Goal: Transaction & Acquisition: Purchase product/service

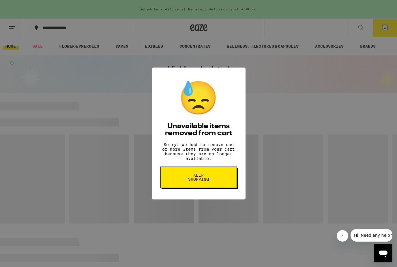
click at [215, 178] on button "Keep Shopping" at bounding box center [198, 176] width 76 height 21
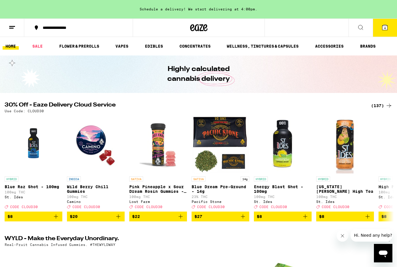
click at [389, 26] on button "4" at bounding box center [385, 28] width 24 height 18
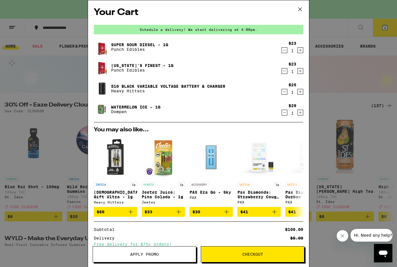
click at [283, 93] on icon "Decrement" at bounding box center [284, 91] width 5 height 7
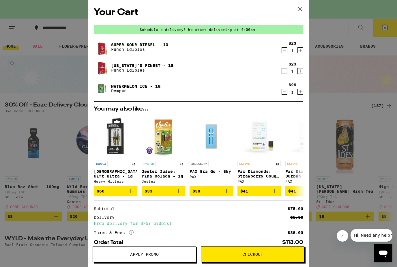
click at [99, 92] on img at bounding box center [102, 89] width 16 height 16
click at [102, 90] on img at bounding box center [102, 89] width 16 height 16
click at [130, 86] on link "Watermelon Ice - 1g" at bounding box center [135, 86] width 49 height 5
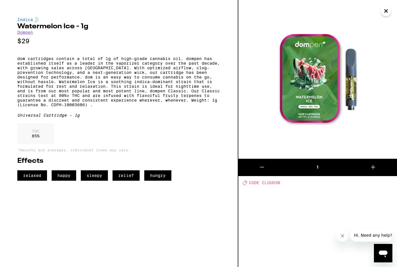
click at [390, 13] on button "Close" at bounding box center [386, 11] width 10 height 10
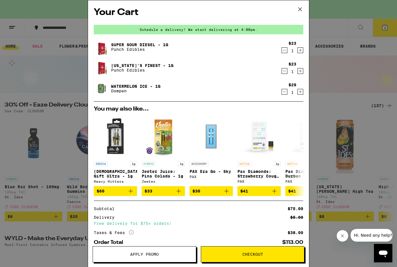
click at [141, 68] on link "[US_STATE]'s Finest - 1g" at bounding box center [142, 65] width 62 height 5
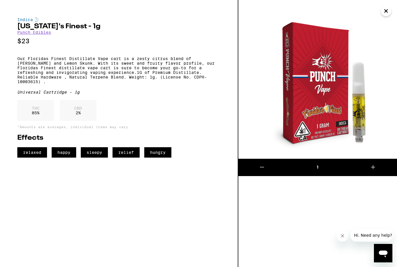
click at [390, 11] on button "Close" at bounding box center [386, 11] width 10 height 10
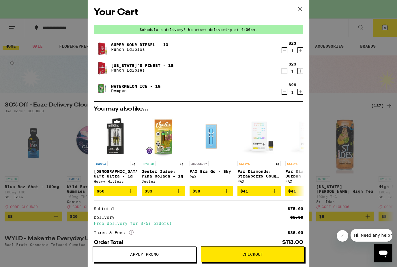
click at [301, 11] on icon at bounding box center [300, 9] width 9 height 9
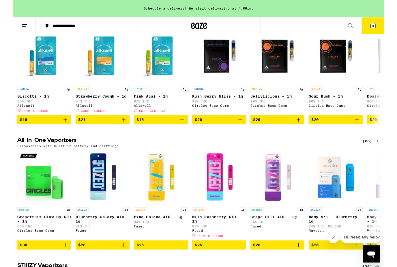
scroll to position [926, 0]
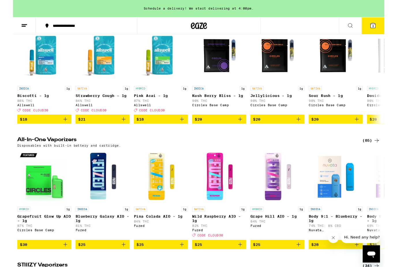
click at [385, 25] on div "(72)" at bounding box center [383, 21] width 19 height 7
click at [18, 25] on h2 "Vape Cartridges" at bounding box center [185, 21] width 360 height 7
click at [20, 25] on h2 "Vape Cartridges" at bounding box center [185, 21] width 360 height 7
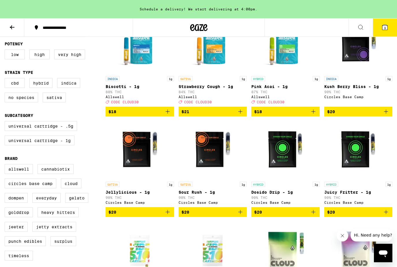
scroll to position [87, 0]
click at [59, 145] on label "Universal Cartridge - 1g" at bounding box center [40, 140] width 70 height 10
click at [6, 122] on input "Universal Cartridge - 1g" at bounding box center [6, 122] width 0 height 0
checkbox input "true"
click at [70, 86] on label "Indica" at bounding box center [68, 83] width 23 height 10
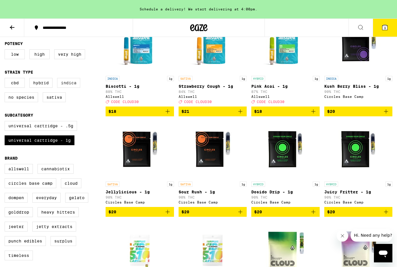
click at [6, 79] on input "Indica" at bounding box center [6, 79] width 0 height 0
checkbox input "true"
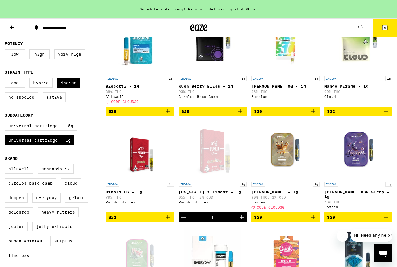
click at [274, 255] on img "Open page for Saturn OG Live Resin - 1g from Gelato" at bounding box center [286, 256] width 58 height 58
click at [304, 221] on span "$29" at bounding box center [285, 217] width 63 height 7
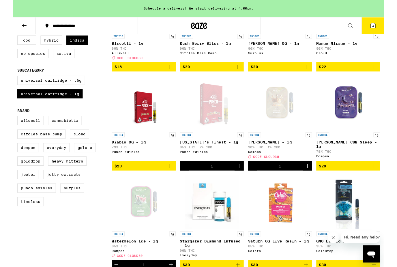
scroll to position [161, 0]
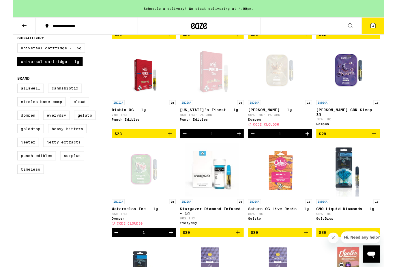
click at [372, 146] on span "$29" at bounding box center [358, 142] width 63 height 7
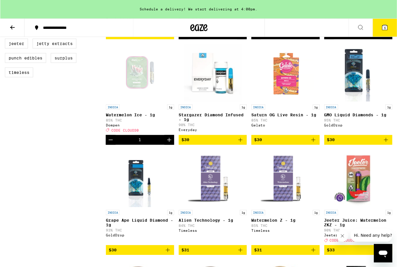
scroll to position [222, 0]
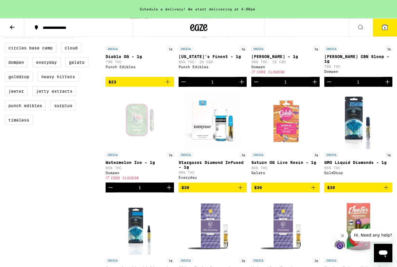
click at [10, 29] on icon at bounding box center [12, 27] width 7 height 7
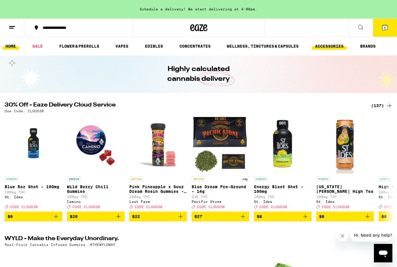
click at [334, 48] on link "ACCESSORIES" at bounding box center [329, 46] width 34 height 7
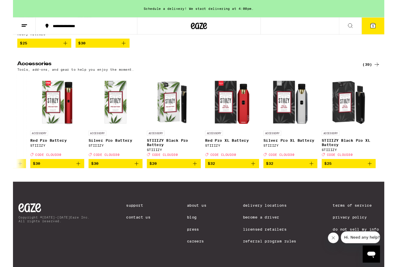
scroll to position [0, 2043]
click at [390, 25] on button "5" at bounding box center [385, 28] width 24 height 18
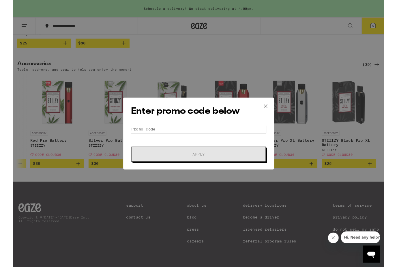
click at [222, 134] on input "Promo Code" at bounding box center [198, 138] width 145 height 9
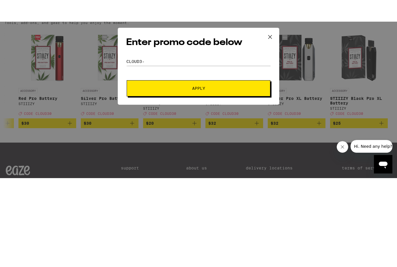
click at [238, 132] on span "Apply" at bounding box center [199, 134] width 104 height 4
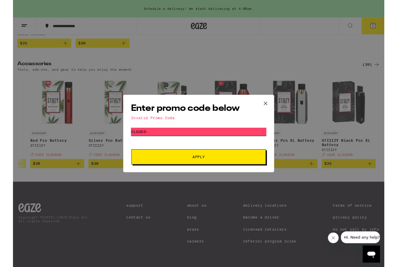
click at [237, 137] on input "Cloud3-" at bounding box center [198, 140] width 145 height 9
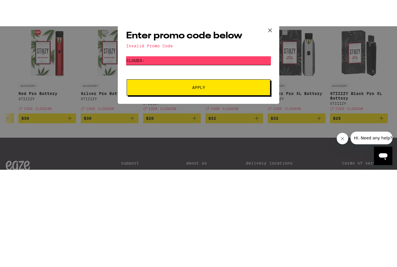
click at [165, 101] on input "Cloud3-" at bounding box center [198, 105] width 145 height 9
type input "Cloud30"
click at [231, 124] on button "Apply" at bounding box center [199, 132] width 144 height 16
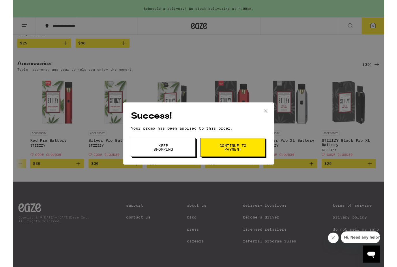
click at [252, 158] on button "Continue to payment" at bounding box center [235, 157] width 69 height 20
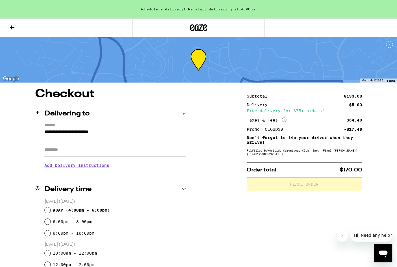
click at [160, 132] on input "**********" at bounding box center [114, 133] width 141 height 10
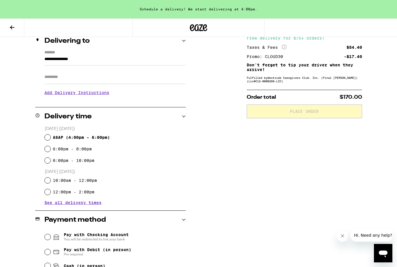
click at [155, 108] on div "Delivery time" at bounding box center [110, 116] width 151 height 18
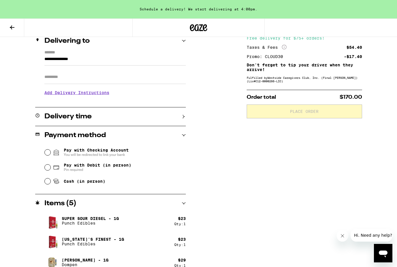
click at [158, 61] on input "**********" at bounding box center [114, 61] width 141 height 10
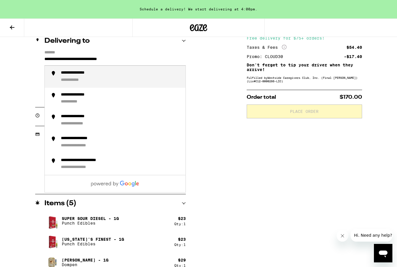
type input "**********"
click at [219, 93] on div "**********" at bounding box center [198, 166] width 397 height 301
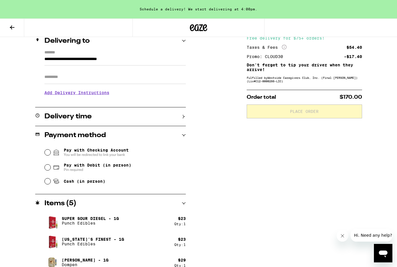
click at [48, 170] on input "Pay with Debit (in person) Pin required" at bounding box center [48, 167] width 6 height 6
radio input "true"
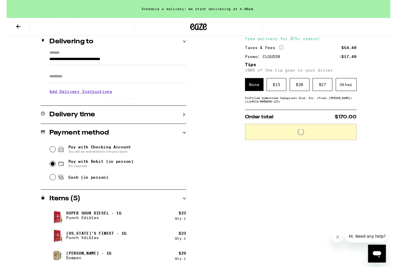
scroll to position [104, 0]
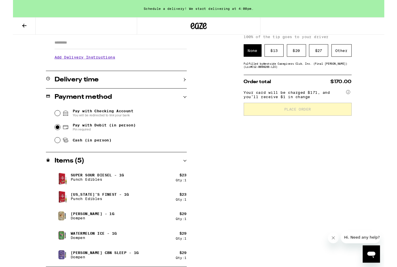
click at [10, 27] on icon at bounding box center [12, 27] width 5 height 4
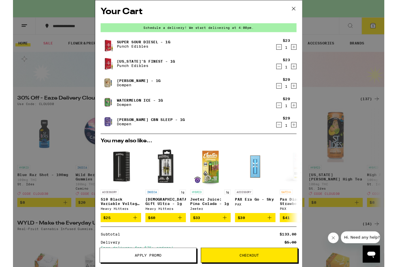
click at [287, 50] on icon "Decrement" at bounding box center [284, 50] width 5 height 7
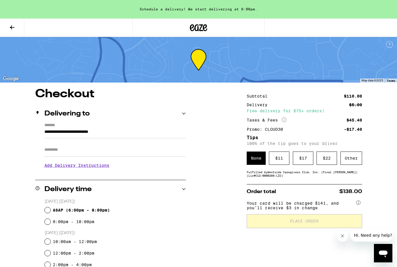
click at [150, 133] on input "**********" at bounding box center [114, 133] width 141 height 10
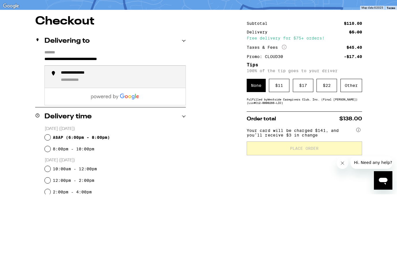
type input "**********"
click at [222, 88] on div "**********" at bounding box center [198, 270] width 397 height 365
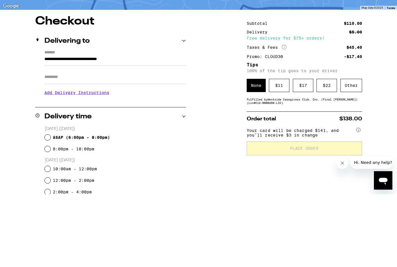
scroll to position [73, 0]
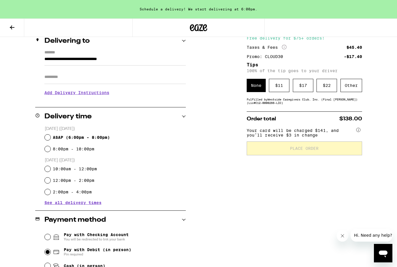
click at [49, 137] on input "ASAP ( 6:00pm - 8:00pm )" at bounding box center [48, 137] width 6 height 6
radio input "true"
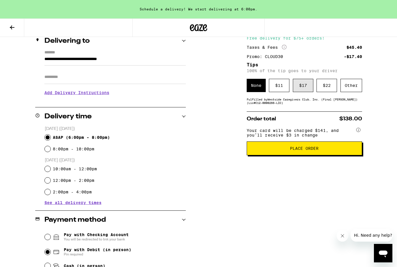
click at [305, 87] on div "$ 17" at bounding box center [303, 85] width 20 height 13
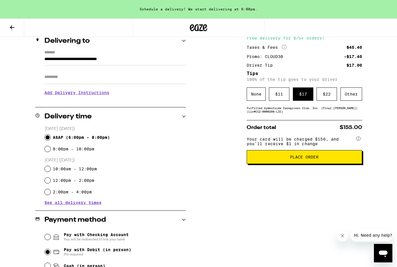
click at [275, 159] on span "Place Order" at bounding box center [305, 157] width 106 height 4
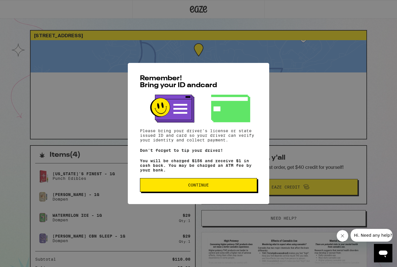
click at [188, 184] on button "Continue" at bounding box center [198, 185] width 117 height 14
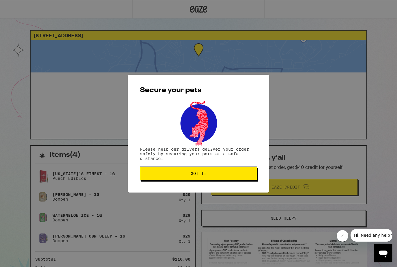
click at [186, 179] on button "Got it" at bounding box center [198, 173] width 117 height 14
